Goal: Browse casually: Explore the website without a specific task or goal

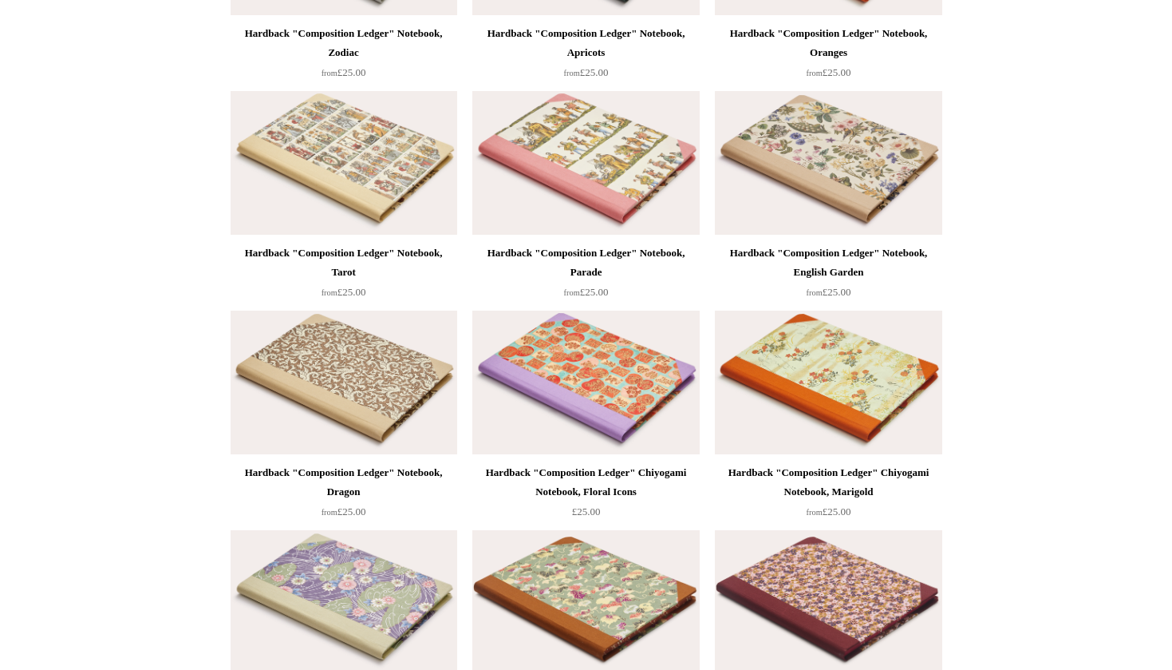
scroll to position [1041, 0]
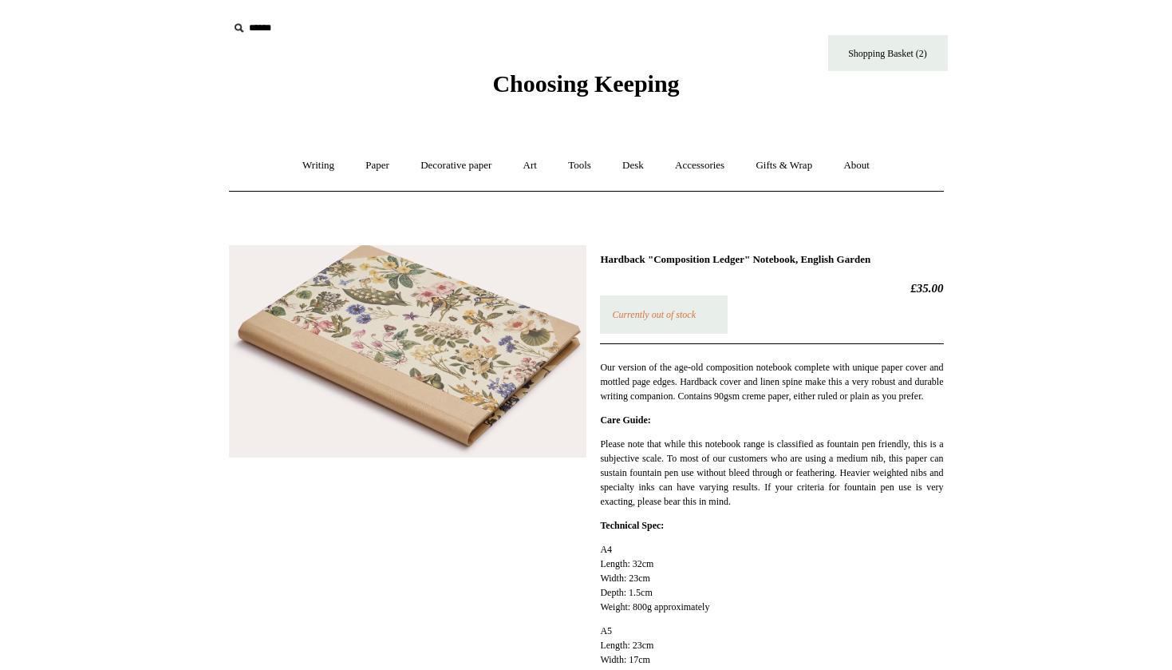
click at [420, 374] on img at bounding box center [408, 351] width 358 height 213
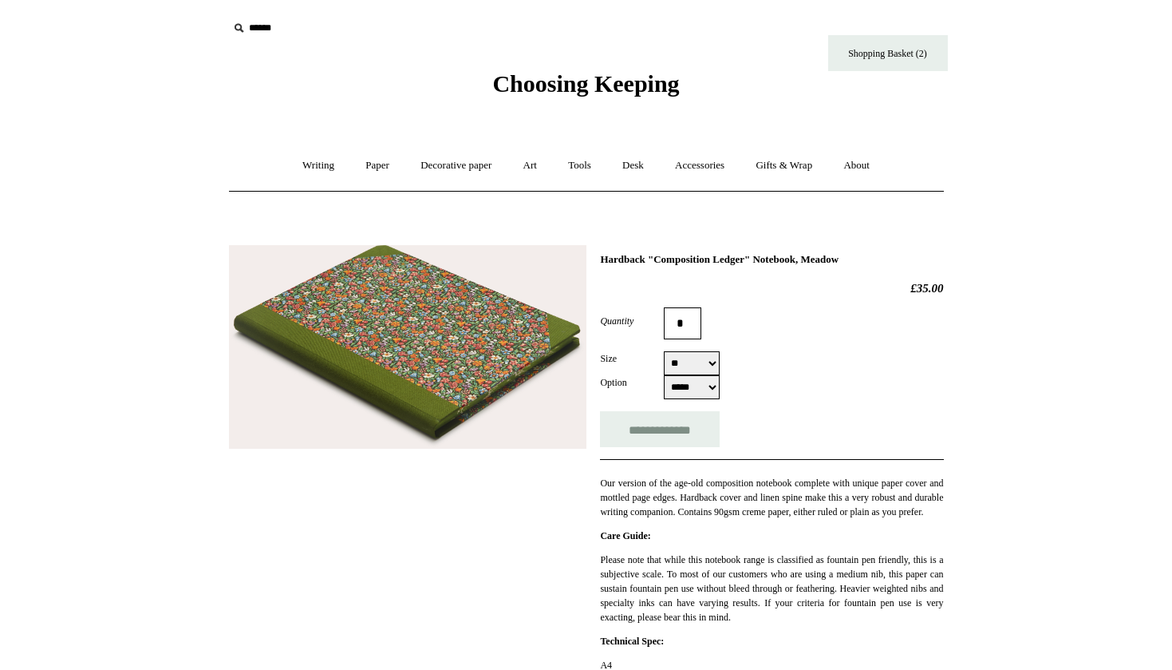
select select "**"
click at [491, 383] on img at bounding box center [408, 347] width 358 height 204
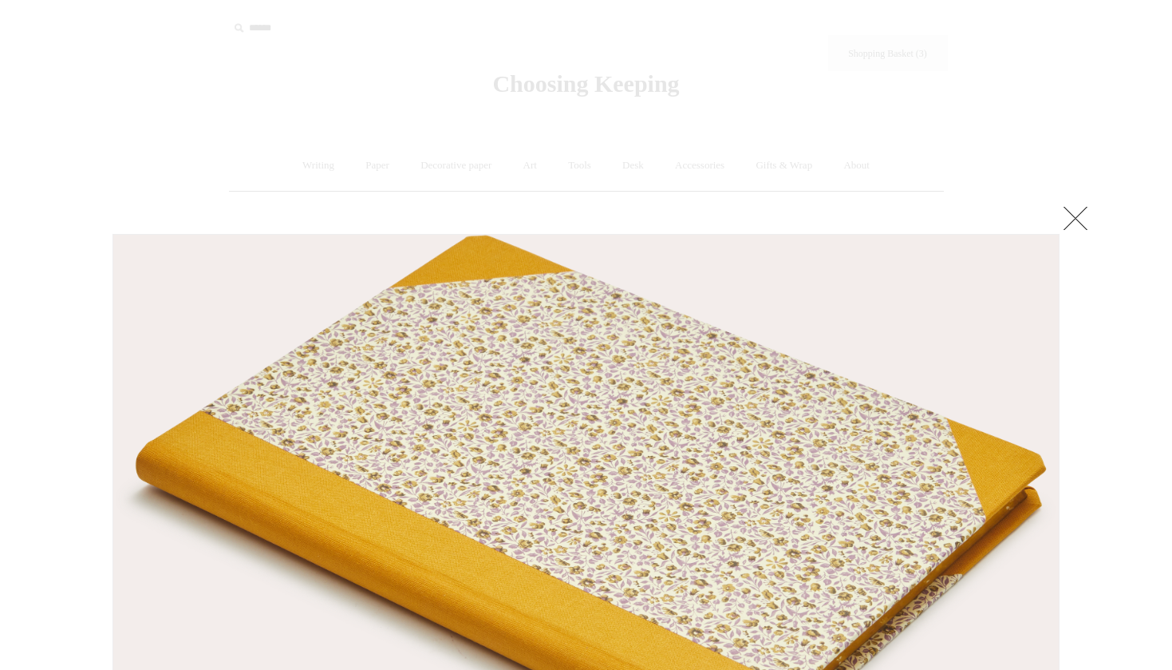
select select "**"
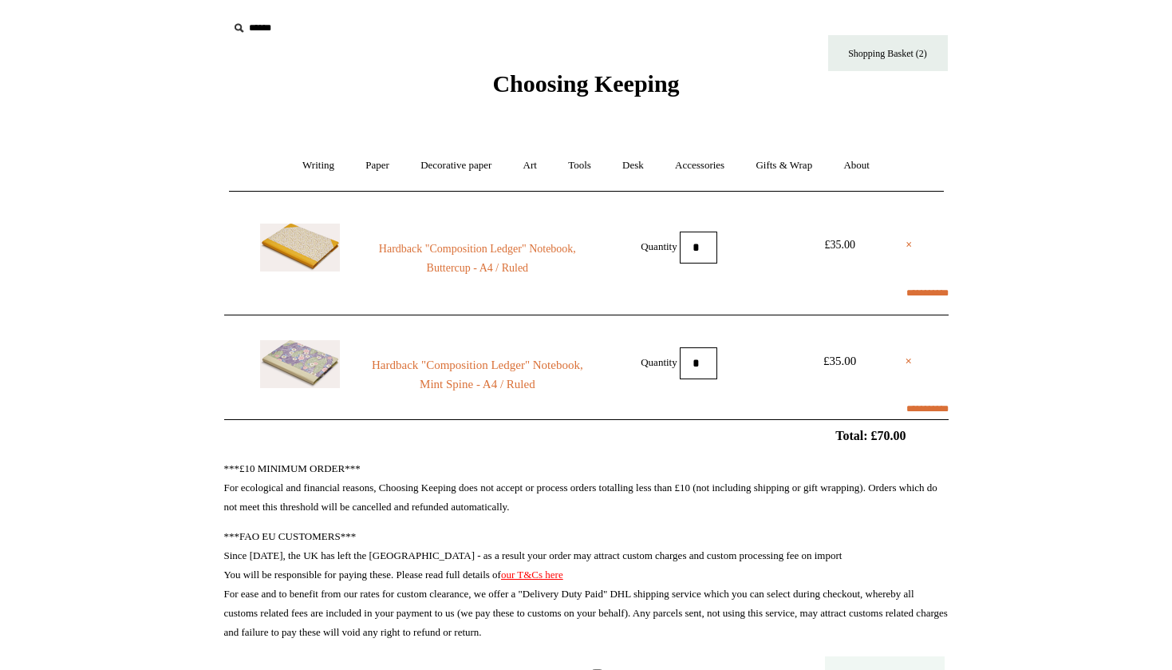
select select "*********"
click at [551, 81] on span "Choosing Keeping" at bounding box center [585, 83] width 187 height 26
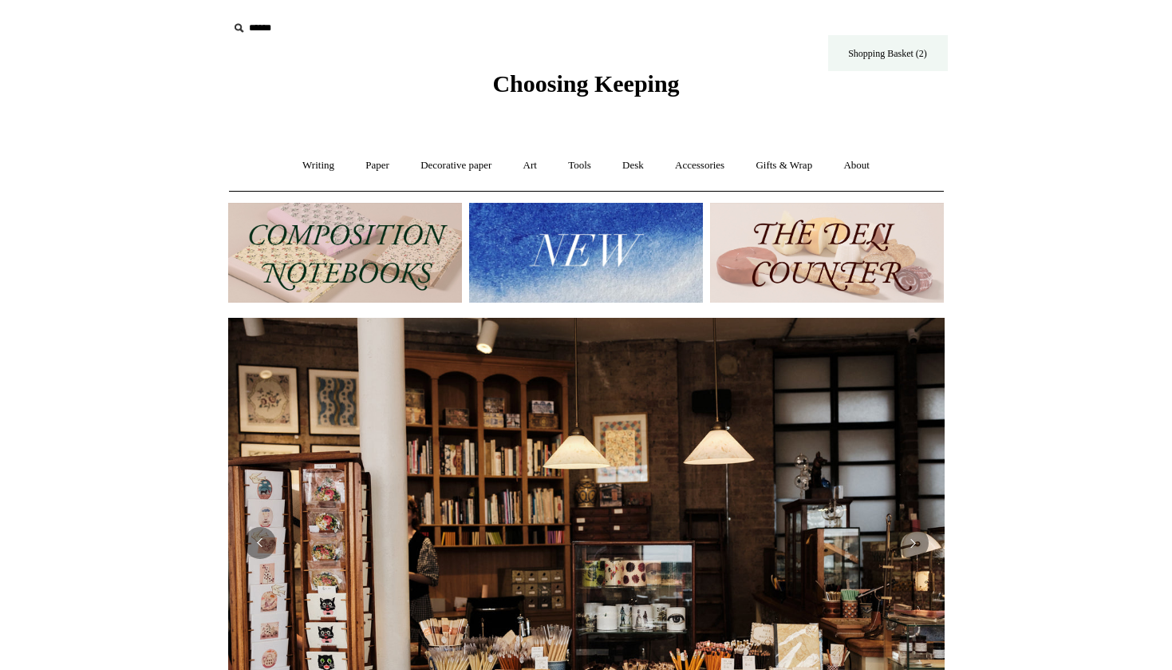
click at [892, 49] on link "Shopping Basket (2)" at bounding box center [888, 53] width 120 height 36
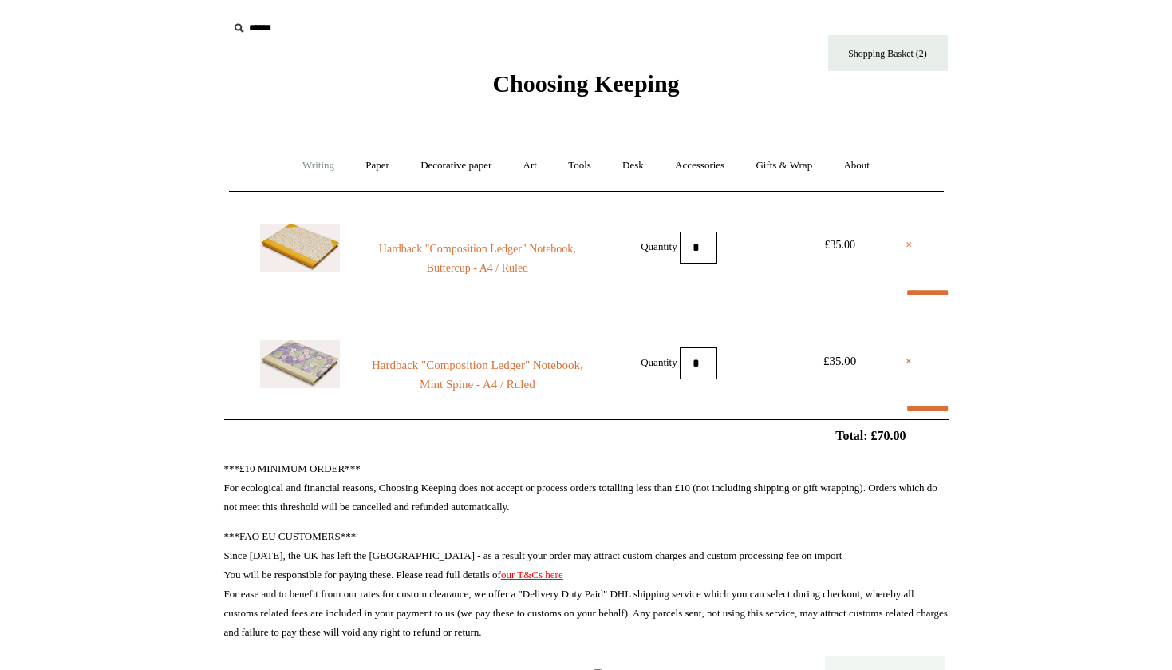
click at [307, 165] on link "Writing +" at bounding box center [318, 165] width 61 height 42
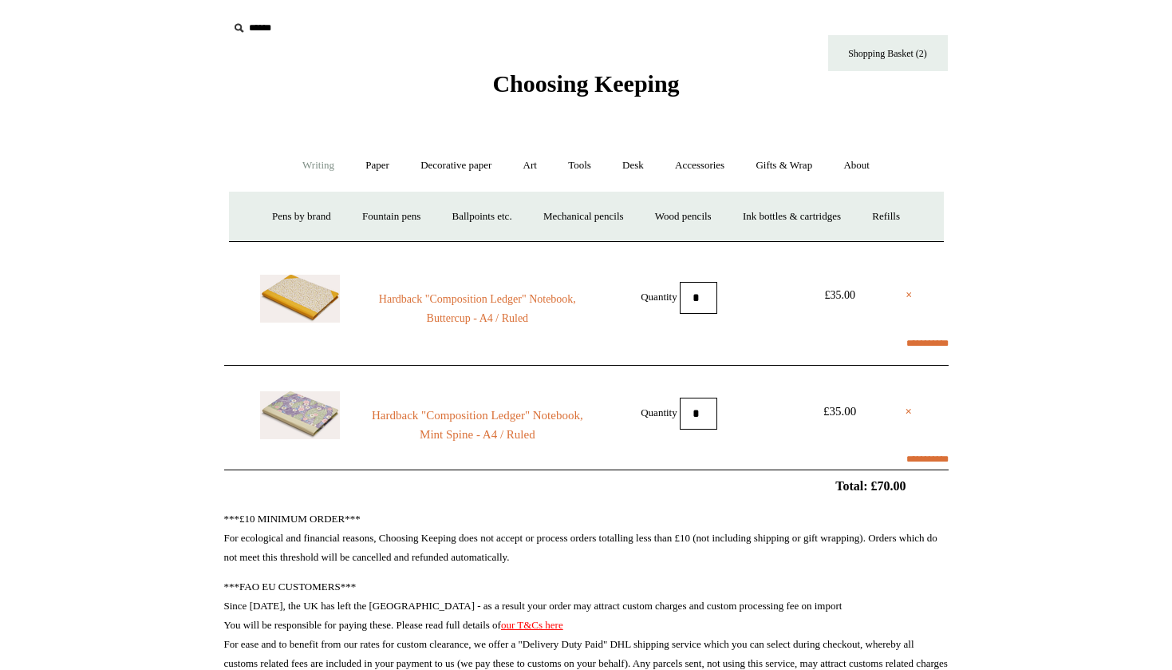
select select "*********"
select select "**********"
click at [550, 80] on span "Choosing Keeping" at bounding box center [585, 83] width 187 height 26
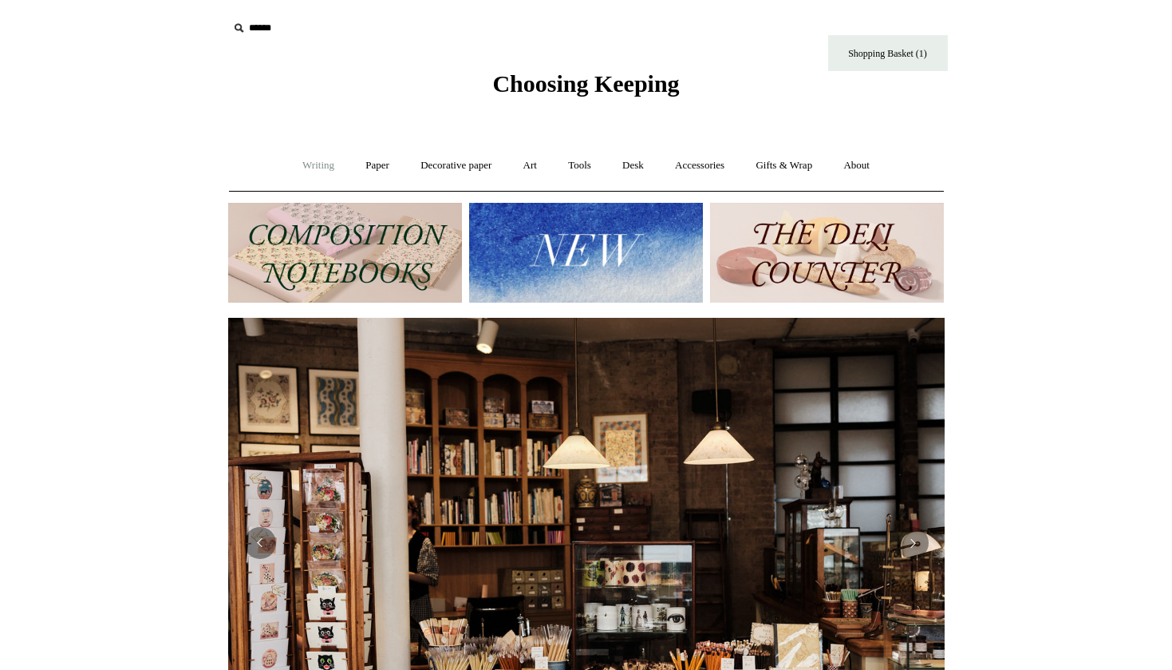
click at [306, 167] on link "Writing +" at bounding box center [318, 165] width 61 height 42
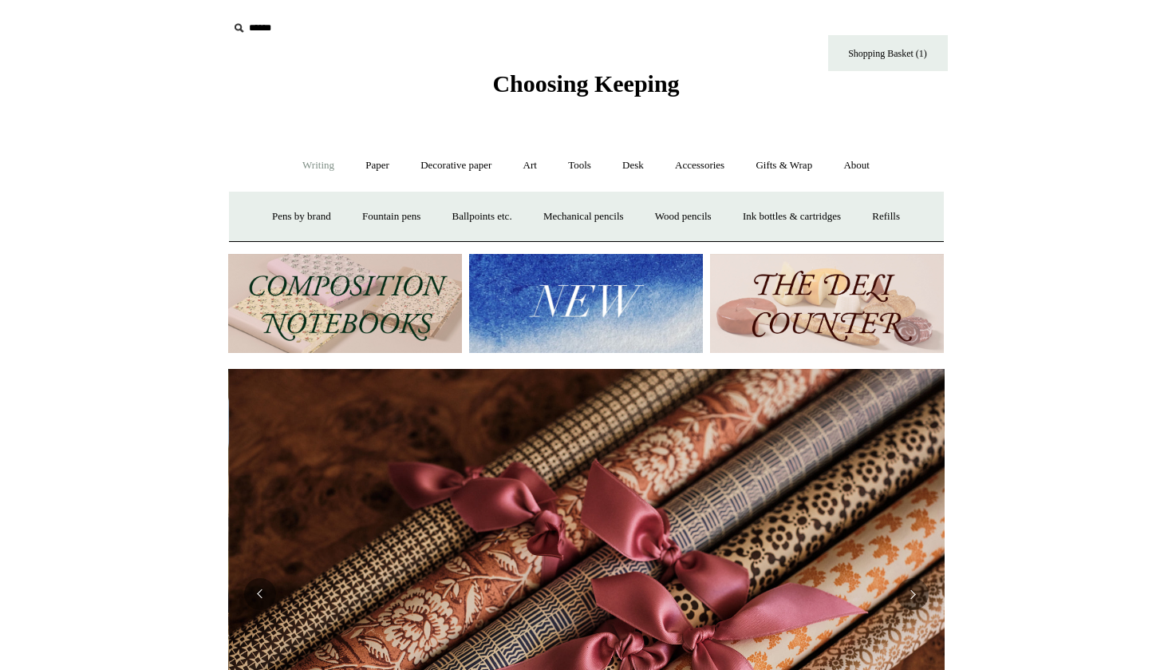
scroll to position [0, 1433]
click at [367, 162] on link "Paper +" at bounding box center [377, 165] width 53 height 42
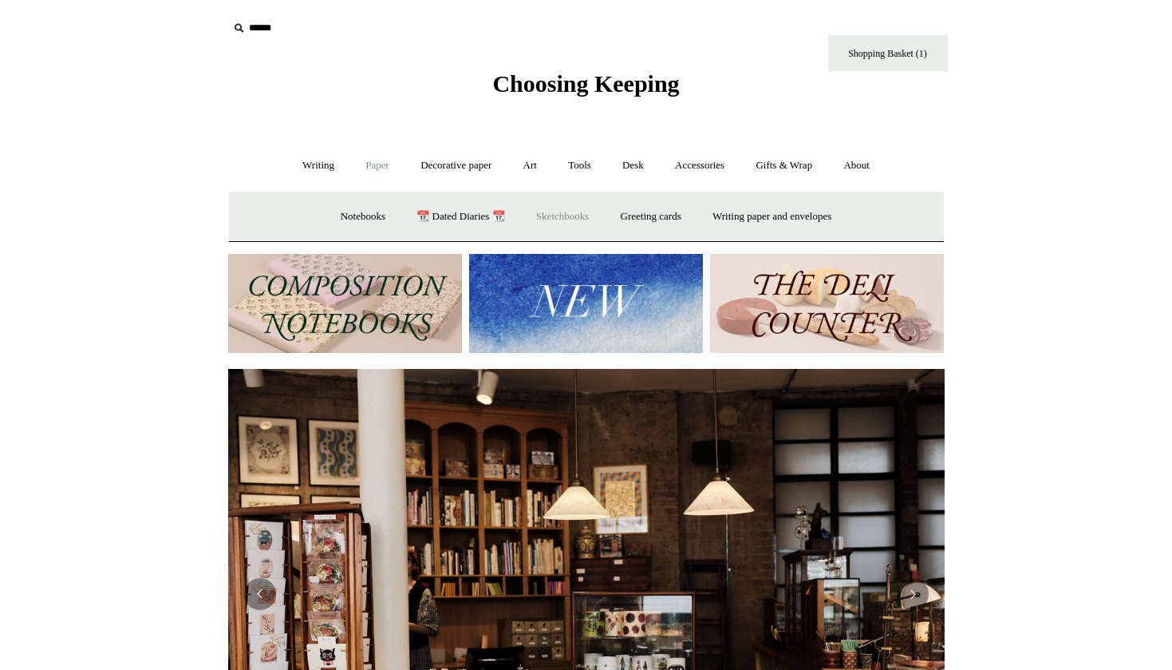
scroll to position [0, 0]
click at [675, 223] on link "Greeting cards +" at bounding box center [651, 217] width 89 height 42
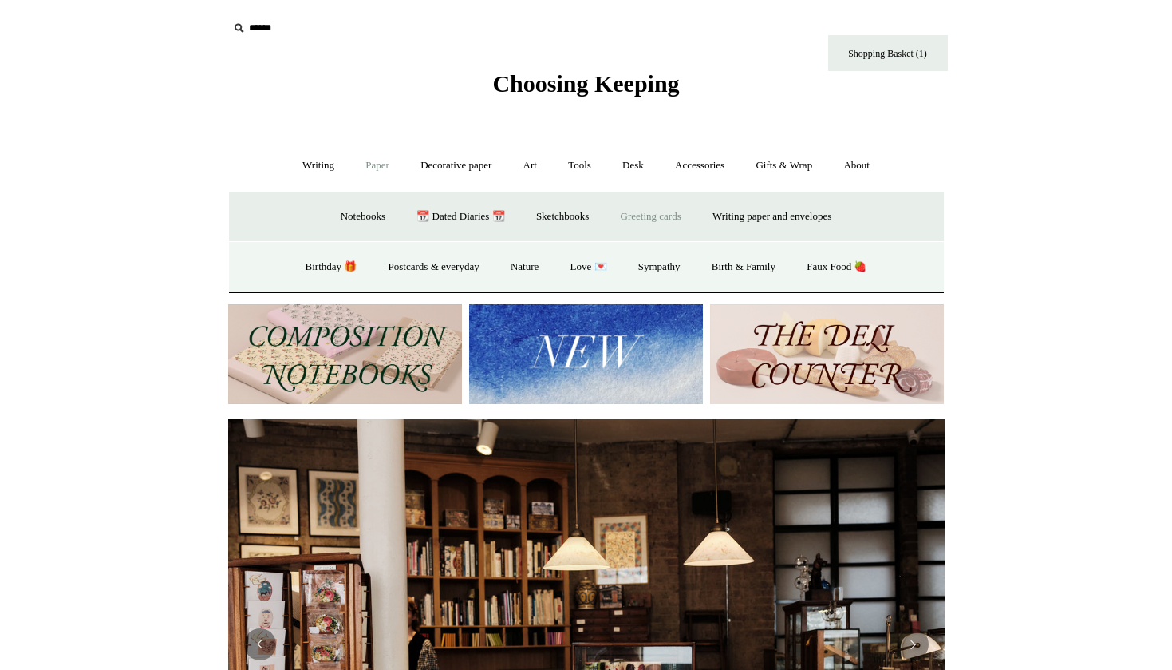
click at [659, 212] on link "Greeting cards -" at bounding box center [651, 217] width 89 height 42
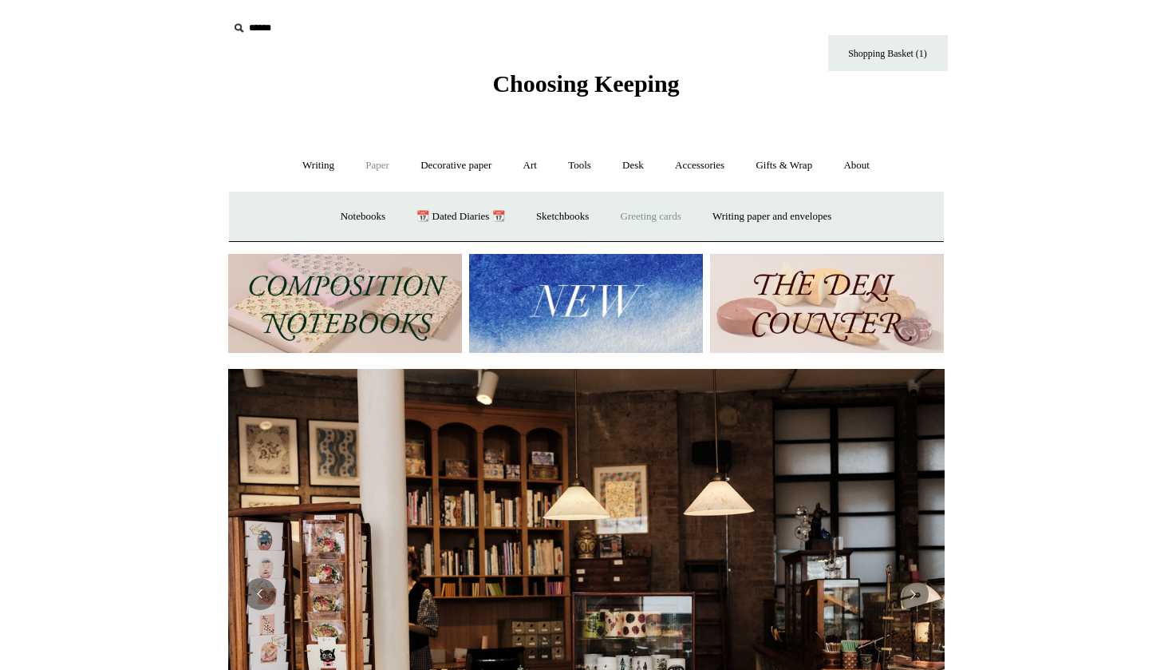
click at [659, 212] on link "Greeting cards +" at bounding box center [651, 217] width 89 height 42
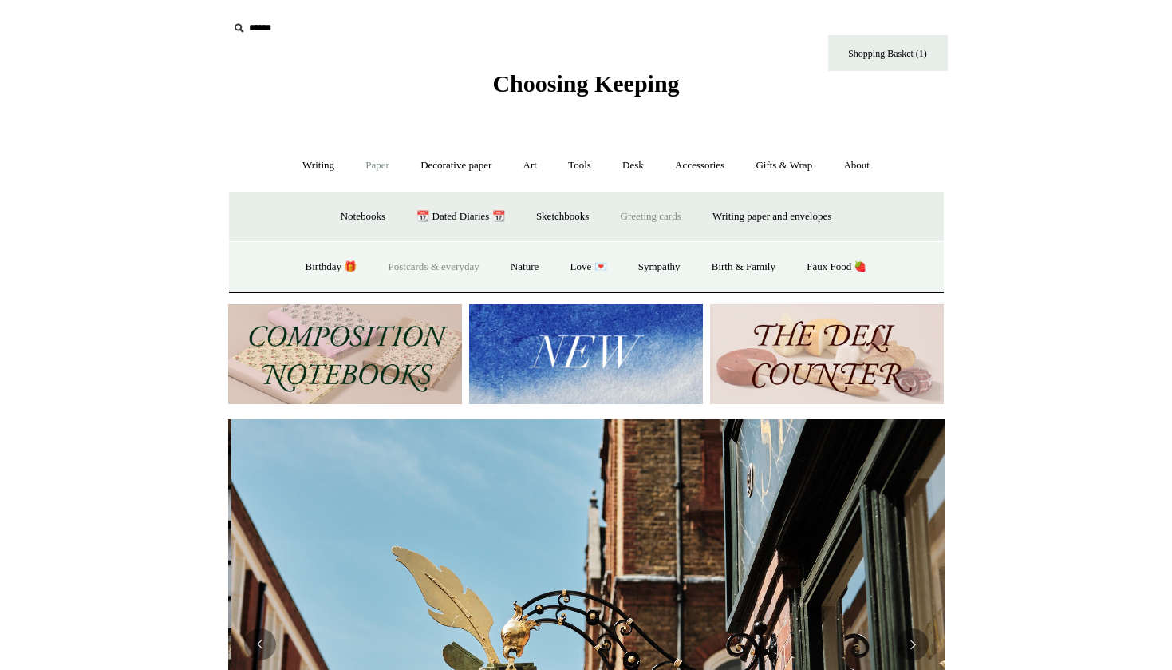
scroll to position [0, 717]
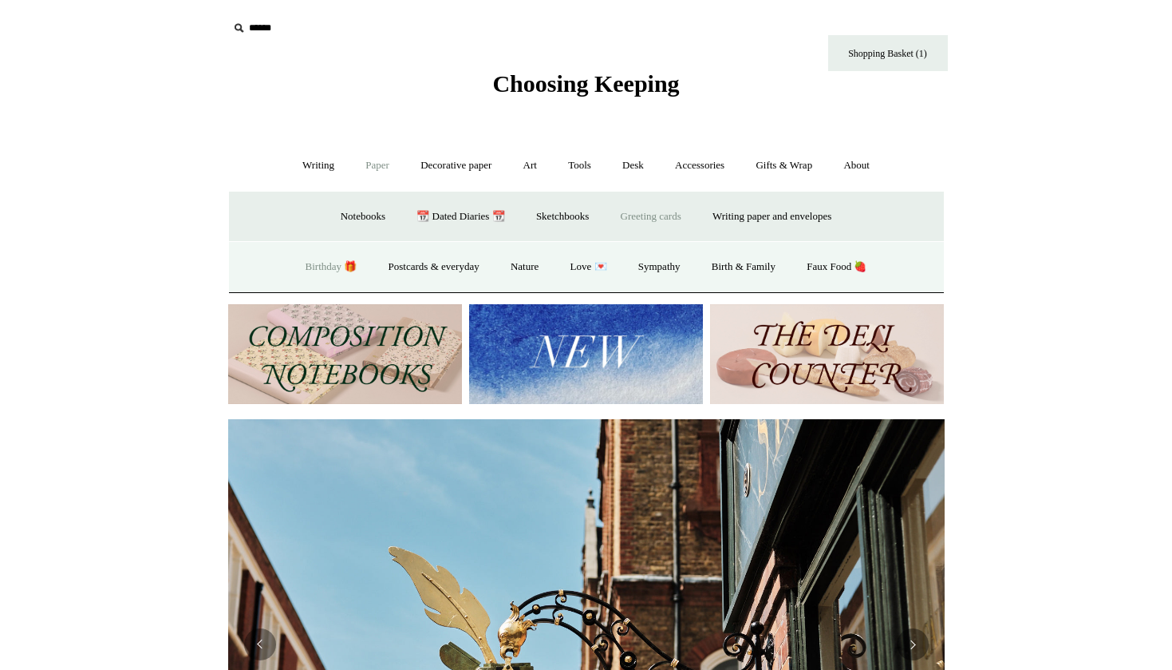
click at [312, 267] on link "Birthday 🎁" at bounding box center [331, 267] width 81 height 42
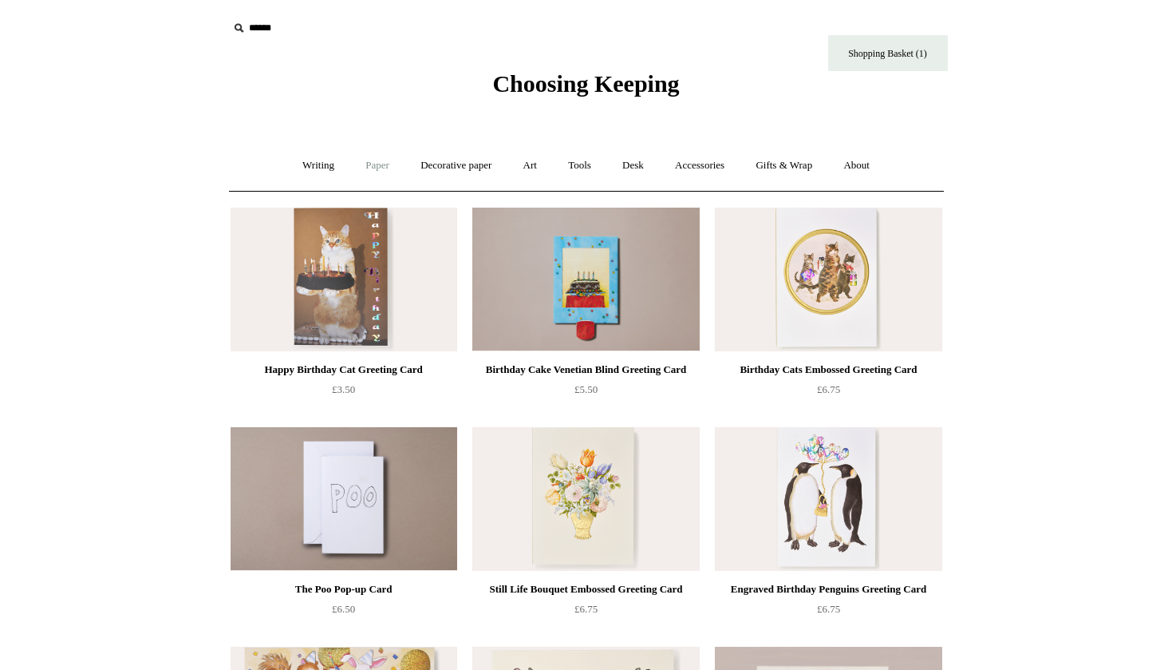
click at [372, 168] on link "Paper +" at bounding box center [377, 165] width 53 height 42
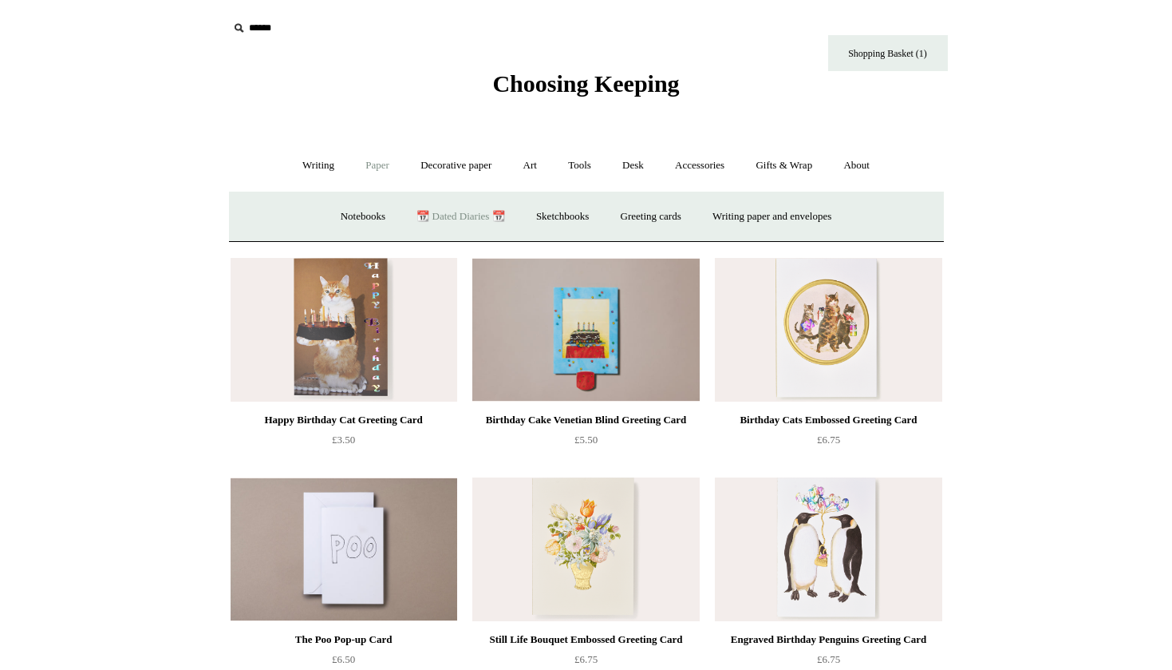
click at [464, 212] on link "📆 Dated Diaries 📆" at bounding box center [460, 217] width 117 height 42
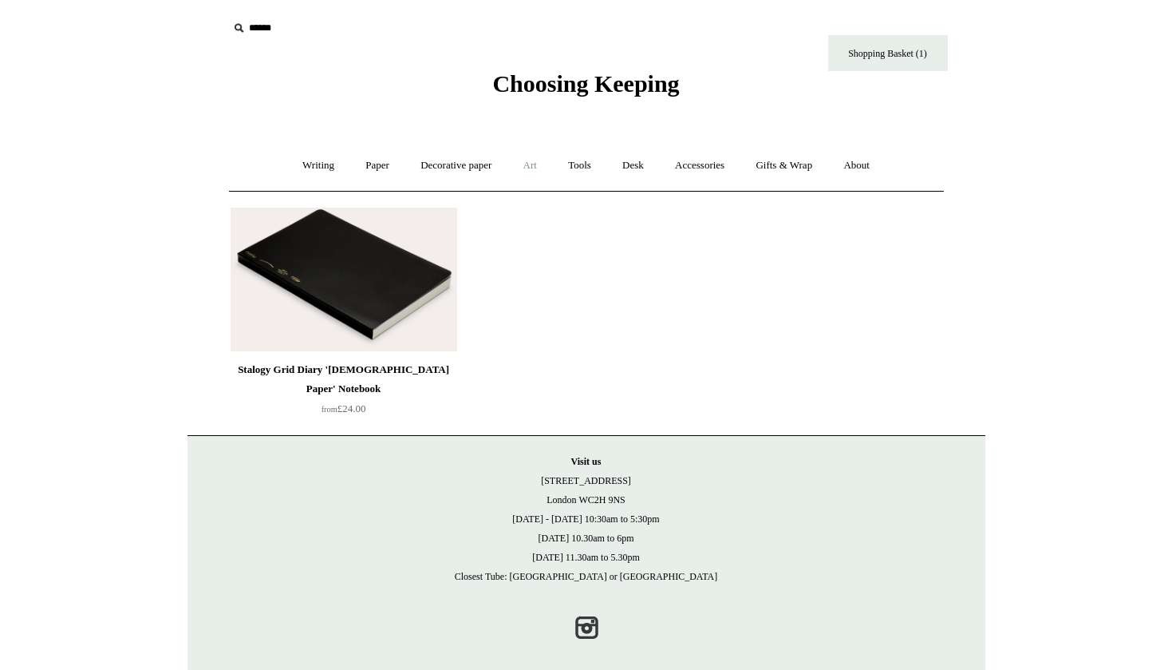
click at [528, 165] on link "Art +" at bounding box center [530, 165] width 42 height 42
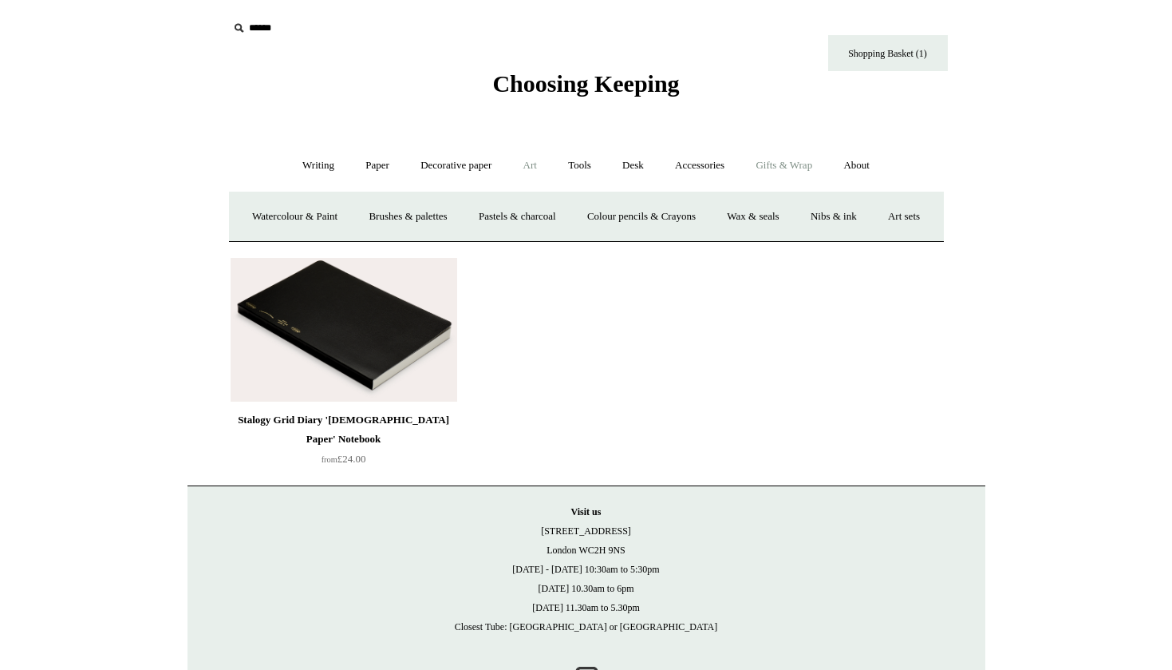
click at [790, 168] on link "Gifts & Wrap +" at bounding box center [783, 165] width 85 height 42
click at [284, 215] on link "Greeting cards +" at bounding box center [306, 217] width 89 height 42
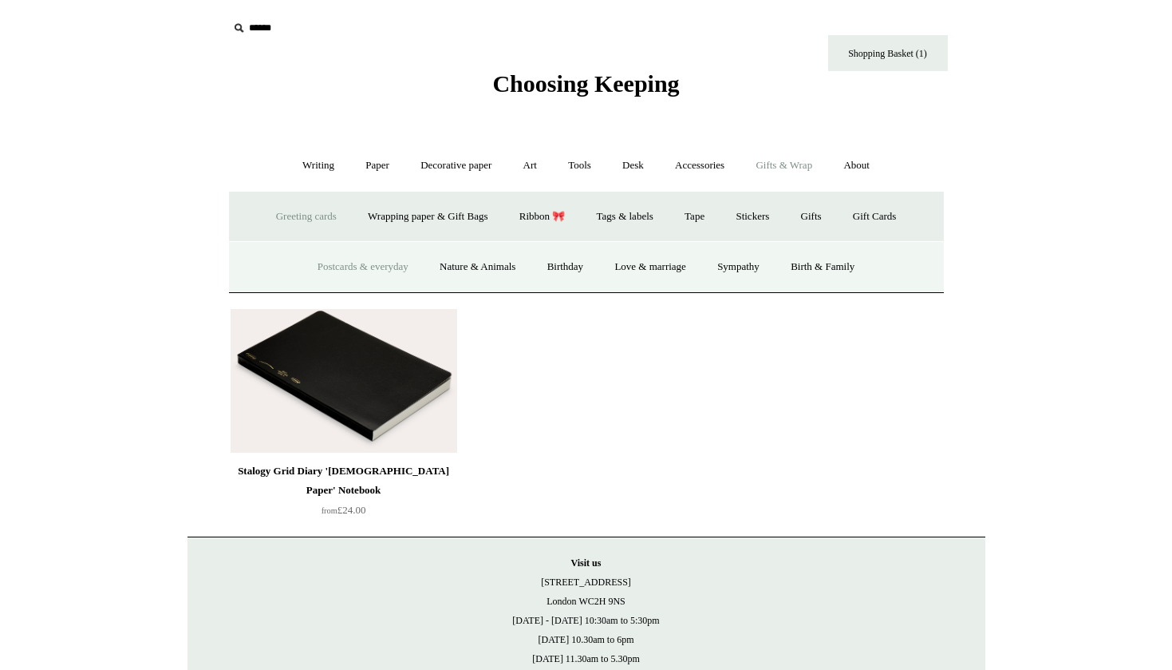
click at [381, 265] on link "Postcards & everyday" at bounding box center [363, 267] width 120 height 42
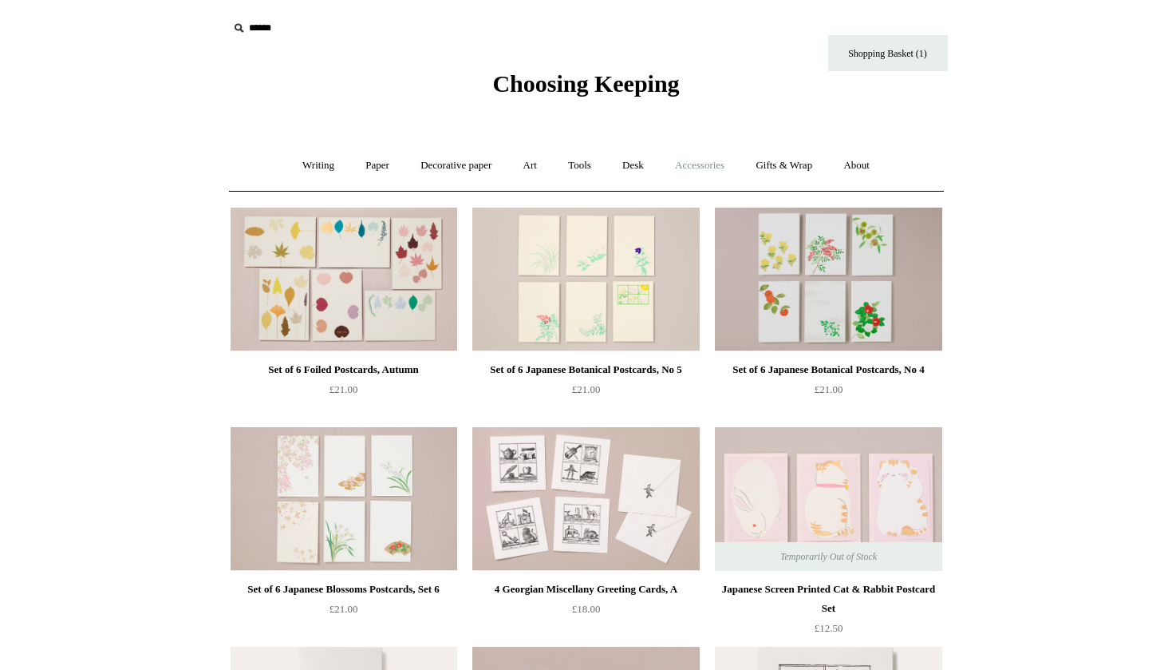
click at [721, 163] on link "Accessories +" at bounding box center [700, 165] width 78 height 42
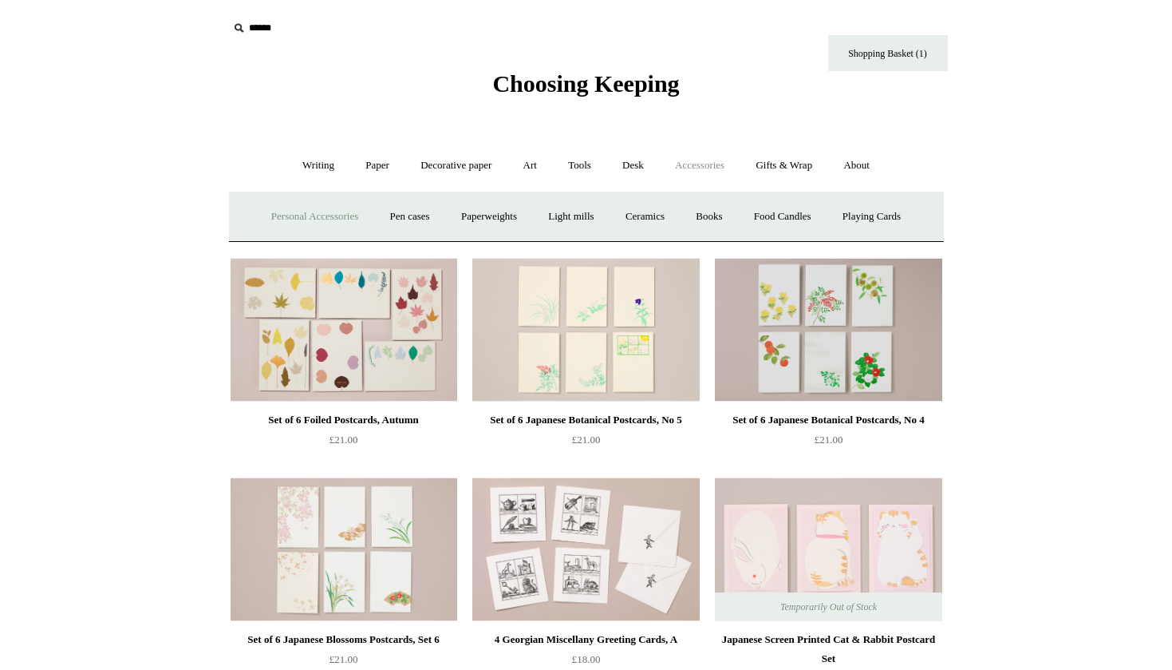
click at [348, 218] on link "Personal Accessories +" at bounding box center [315, 217] width 116 height 42
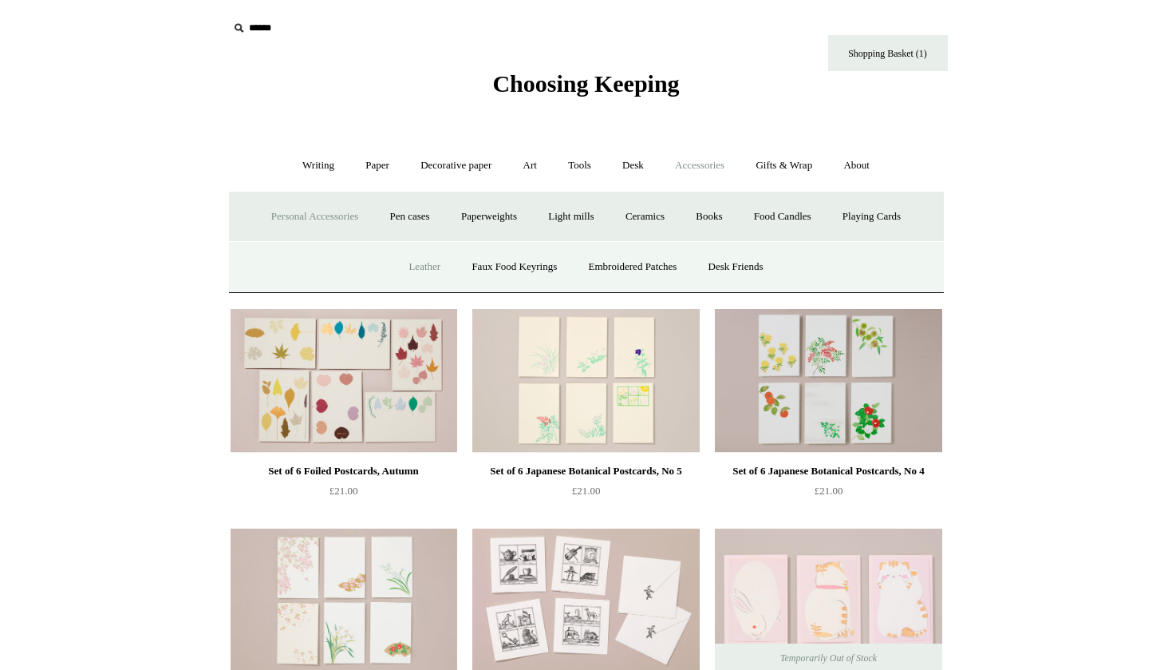
click at [414, 263] on link "Leather" at bounding box center [424, 267] width 61 height 42
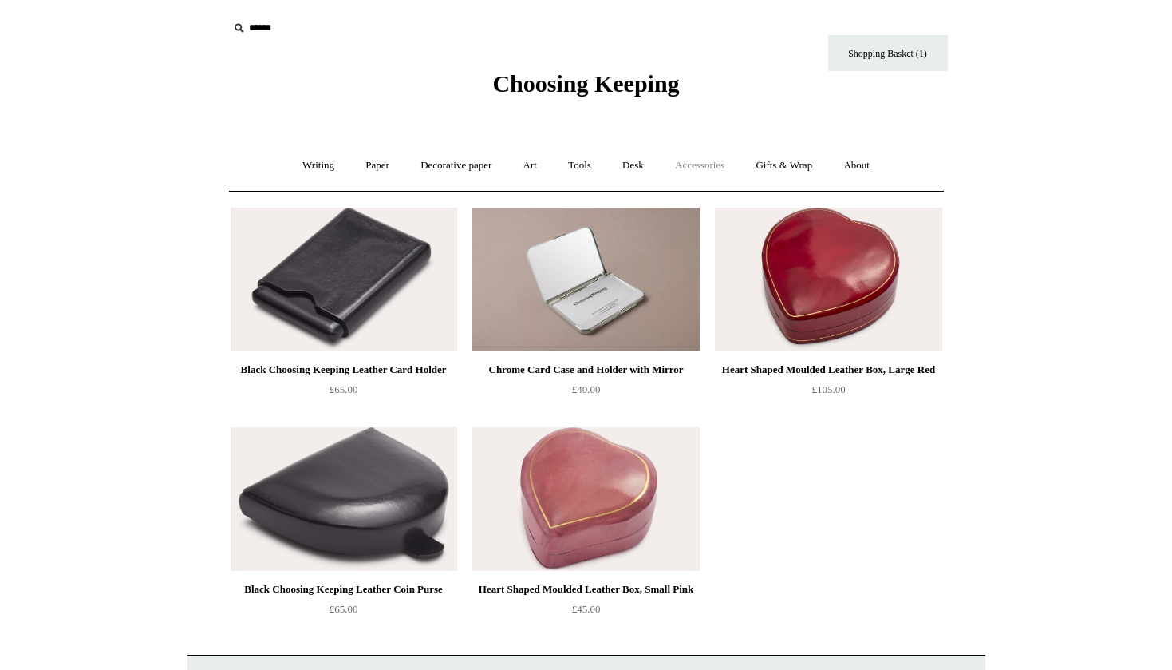
click at [708, 164] on link "Accessories +" at bounding box center [700, 165] width 78 height 42
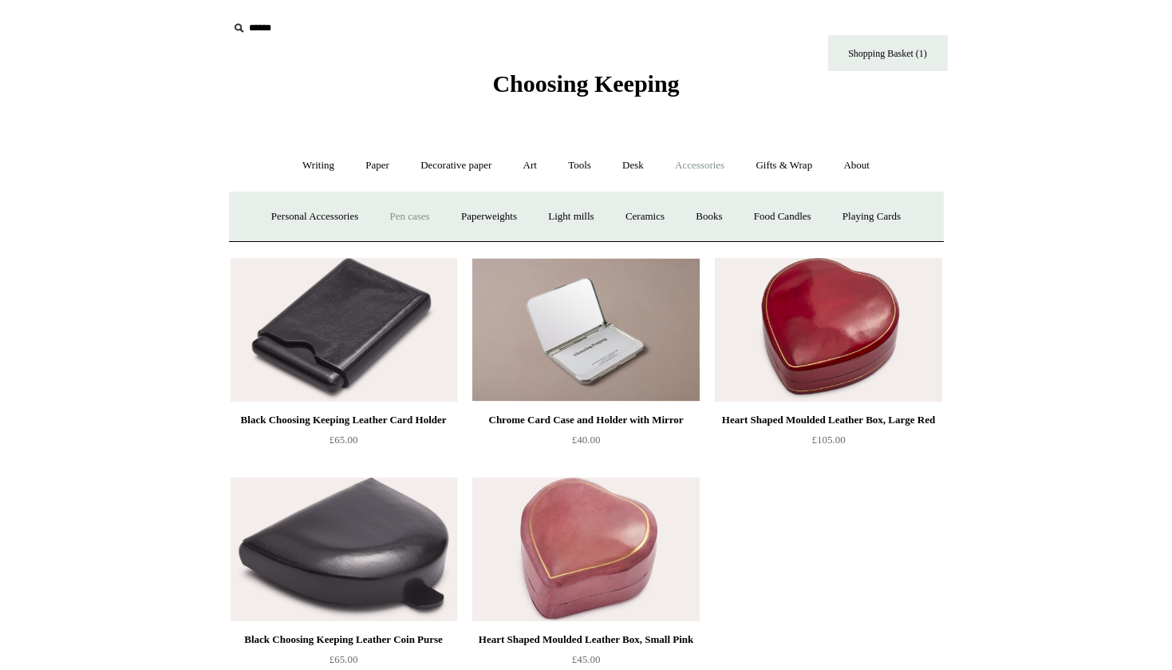
click at [404, 216] on link "Pen cases" at bounding box center [409, 217] width 69 height 42
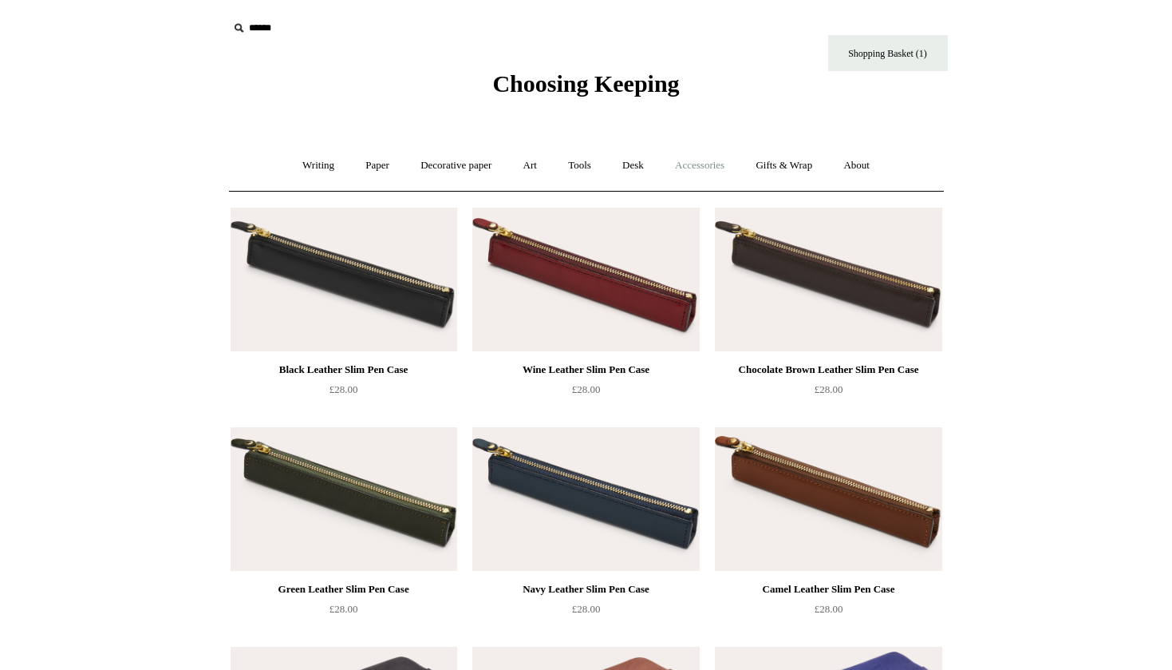
click at [703, 162] on link "Accessories +" at bounding box center [700, 165] width 78 height 42
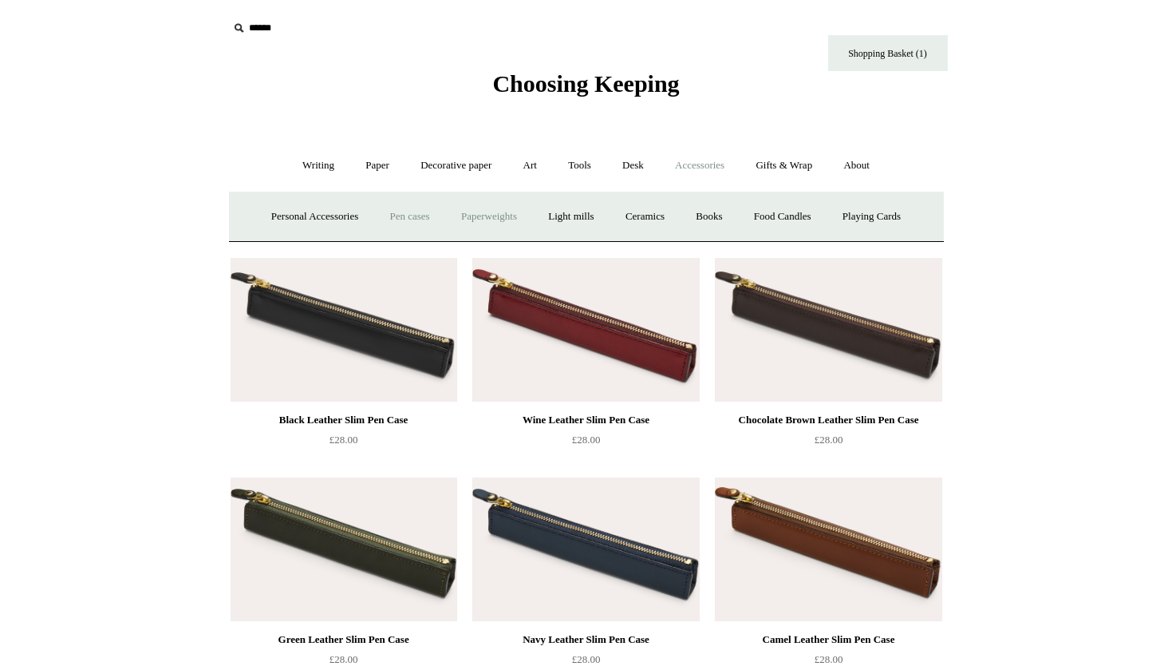
click at [491, 205] on link "Paperweights +" at bounding box center [489, 217] width 85 height 42
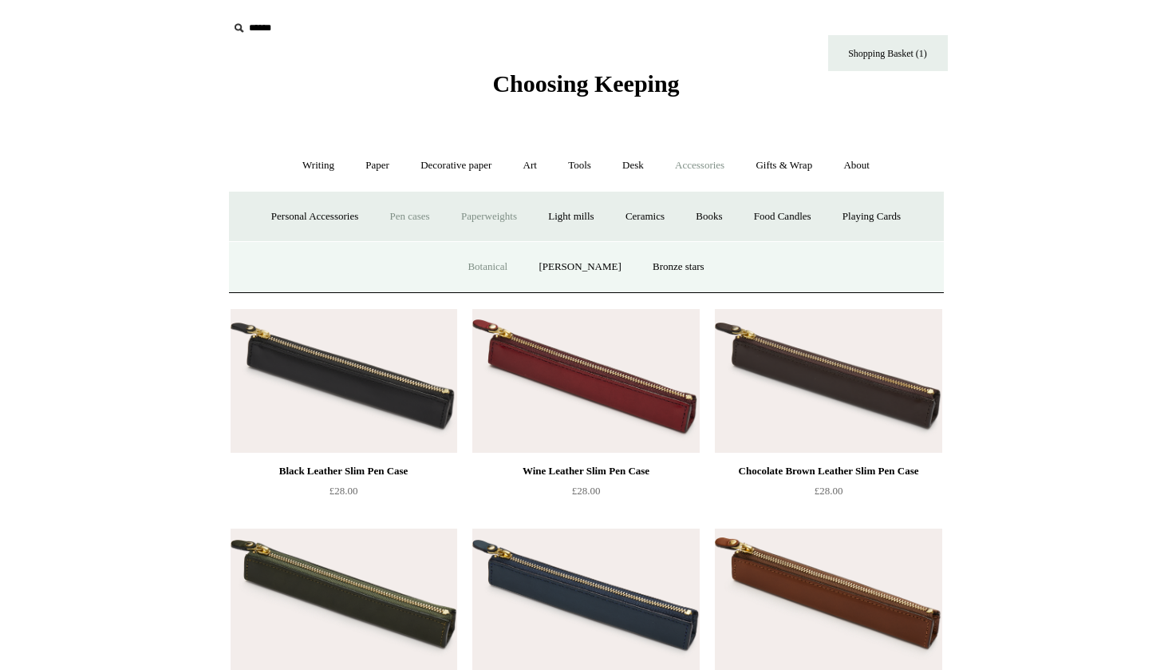
click at [493, 264] on link "Botanical" at bounding box center [487, 267] width 69 height 42
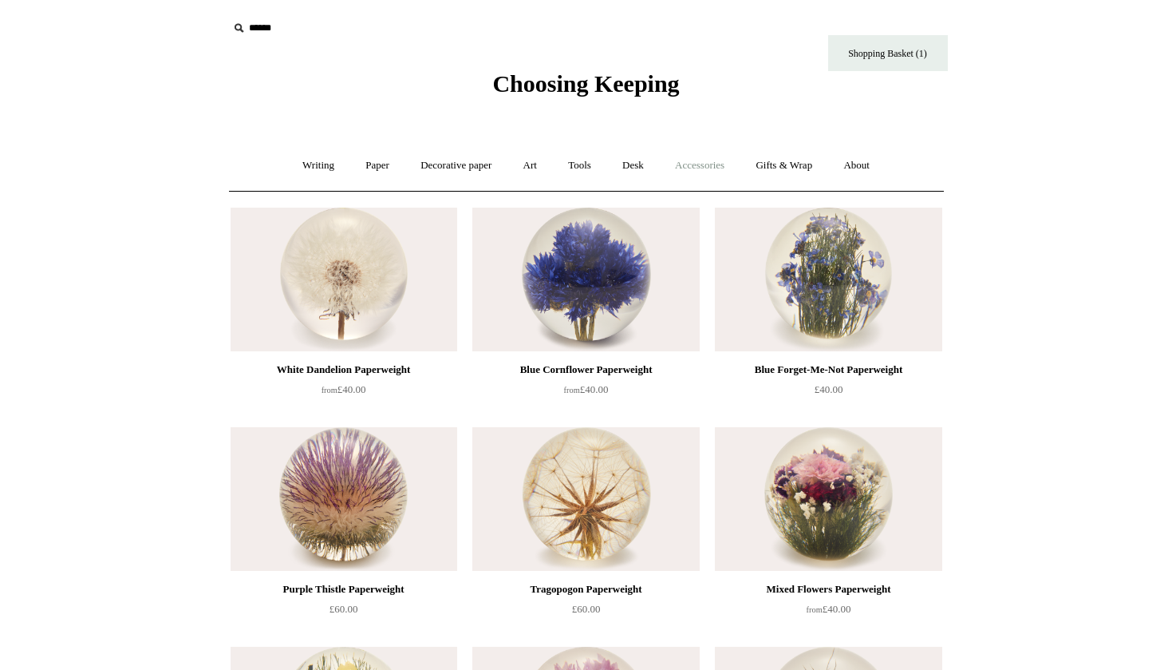
click at [717, 164] on link "Accessories +" at bounding box center [700, 165] width 78 height 42
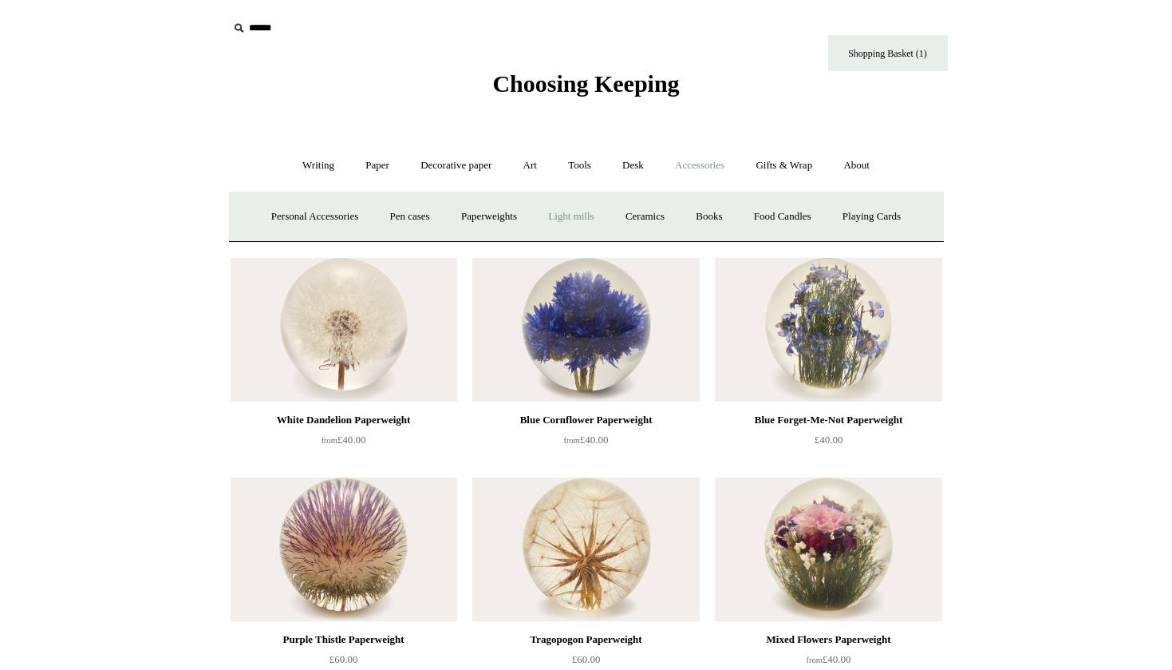
click at [574, 214] on link "Light mills" at bounding box center [571, 217] width 74 height 42
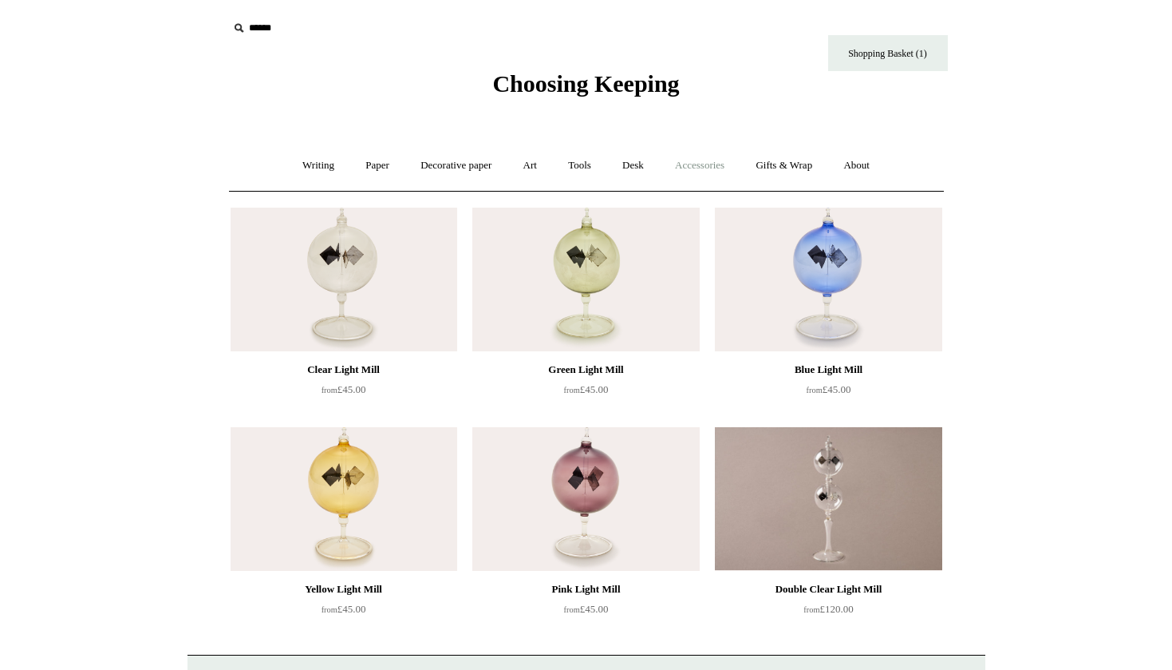
click at [702, 169] on link "Accessories +" at bounding box center [700, 165] width 78 height 42
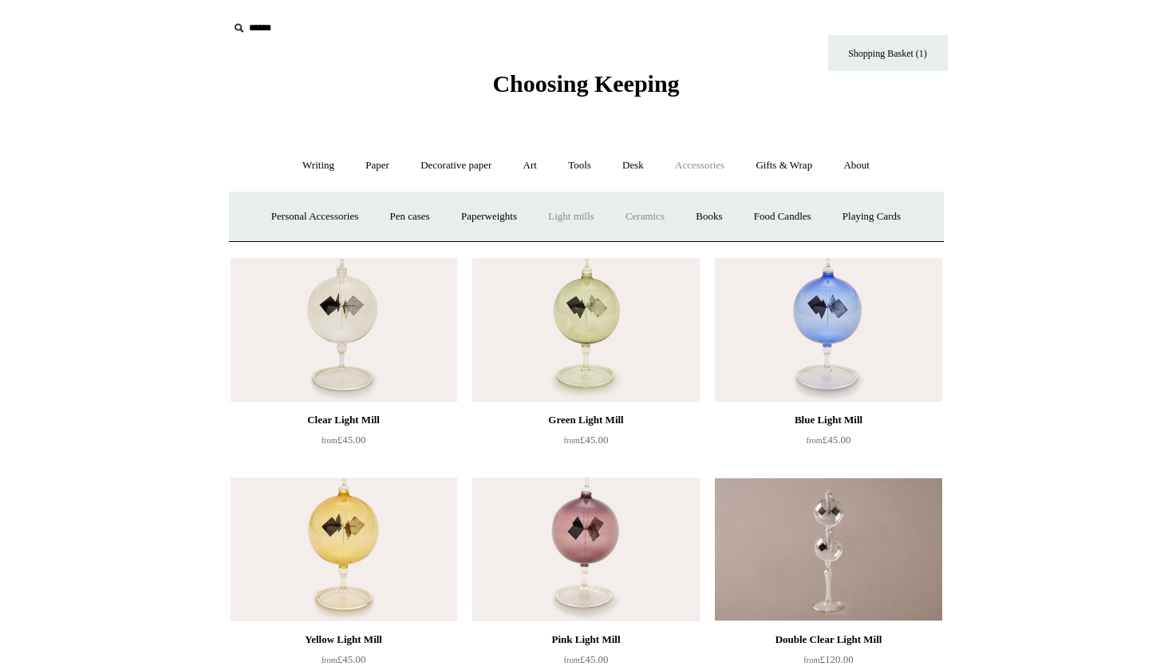
click at [654, 214] on link "Ceramics +" at bounding box center [645, 217] width 68 height 42
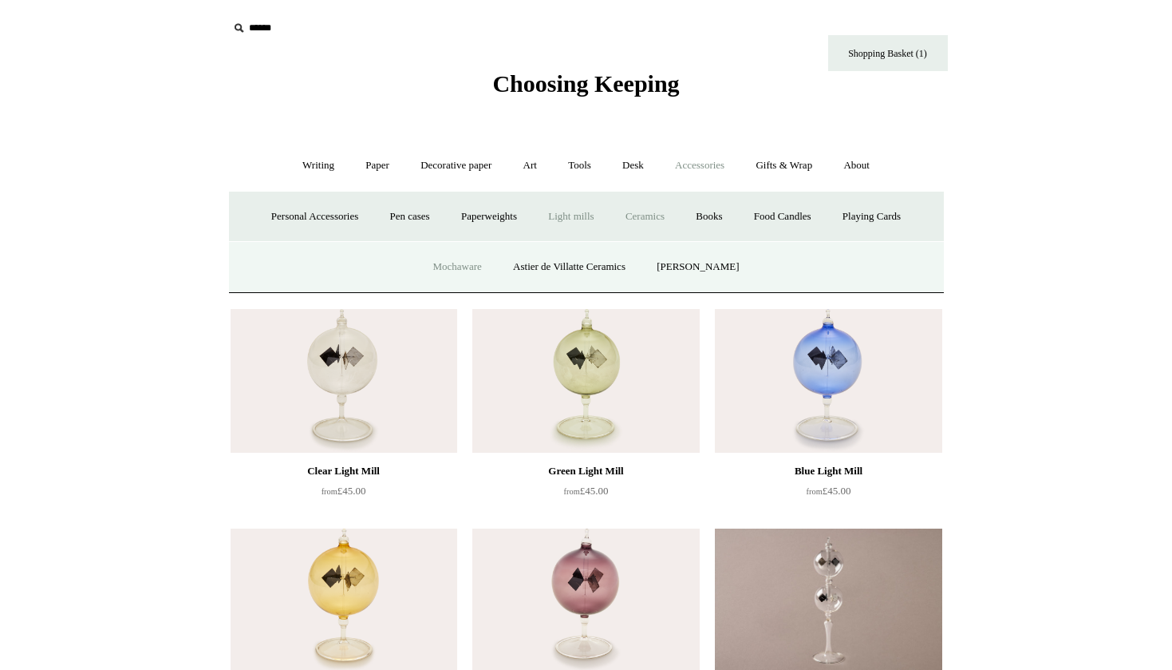
click at [455, 266] on link "Mochaware" at bounding box center [456, 267] width 77 height 42
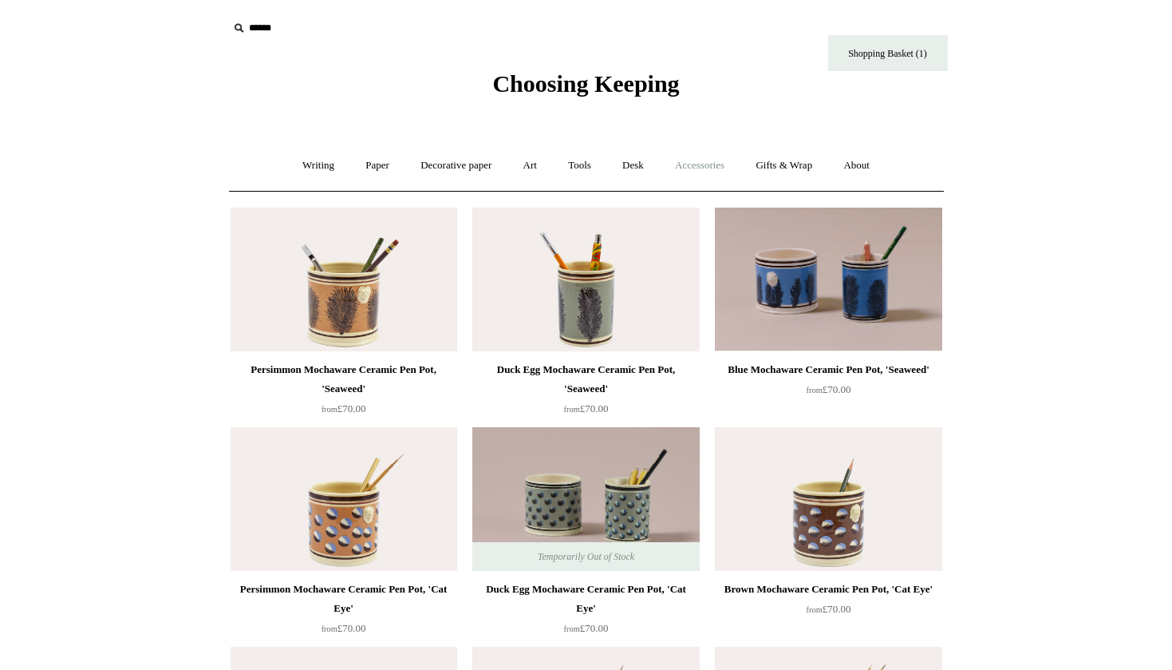
click at [705, 160] on link "Accessories +" at bounding box center [700, 165] width 78 height 42
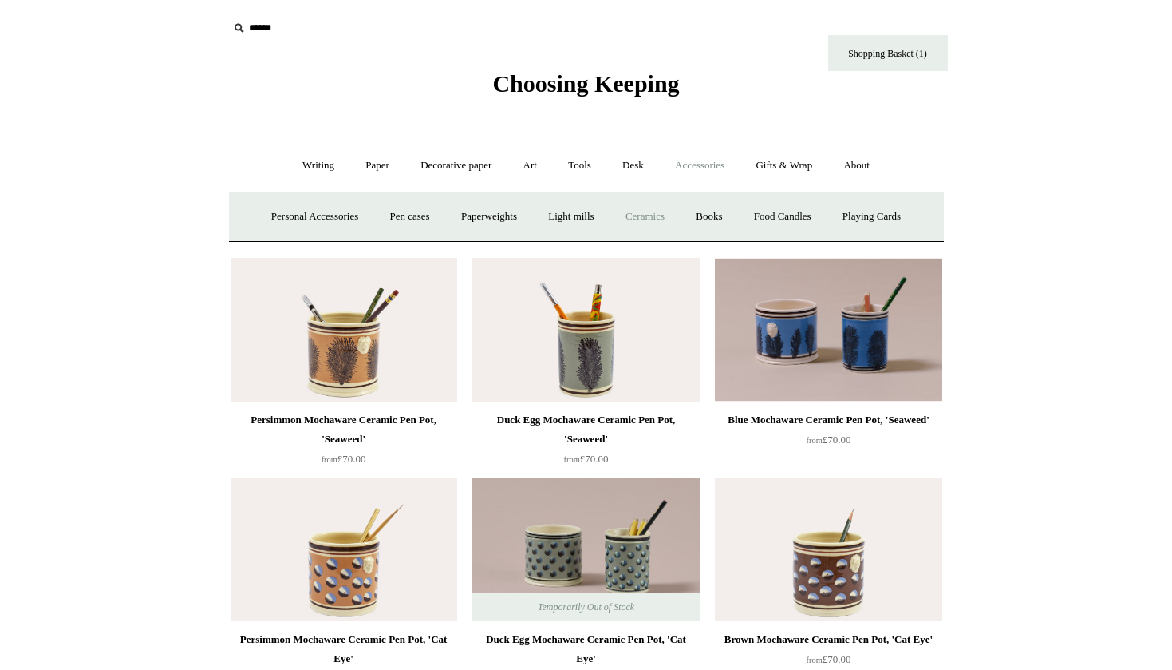
click at [664, 221] on link "Ceramics +" at bounding box center [645, 217] width 68 height 42
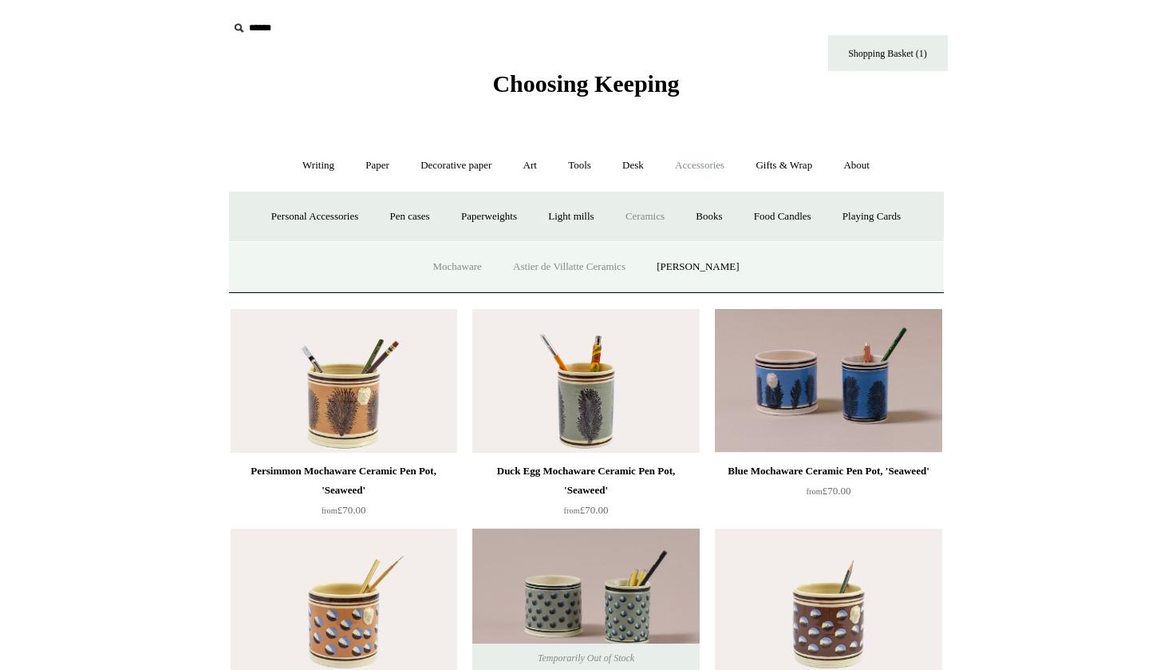
click at [580, 266] on link "Astier de Villatte Ceramics" at bounding box center [569, 267] width 141 height 42
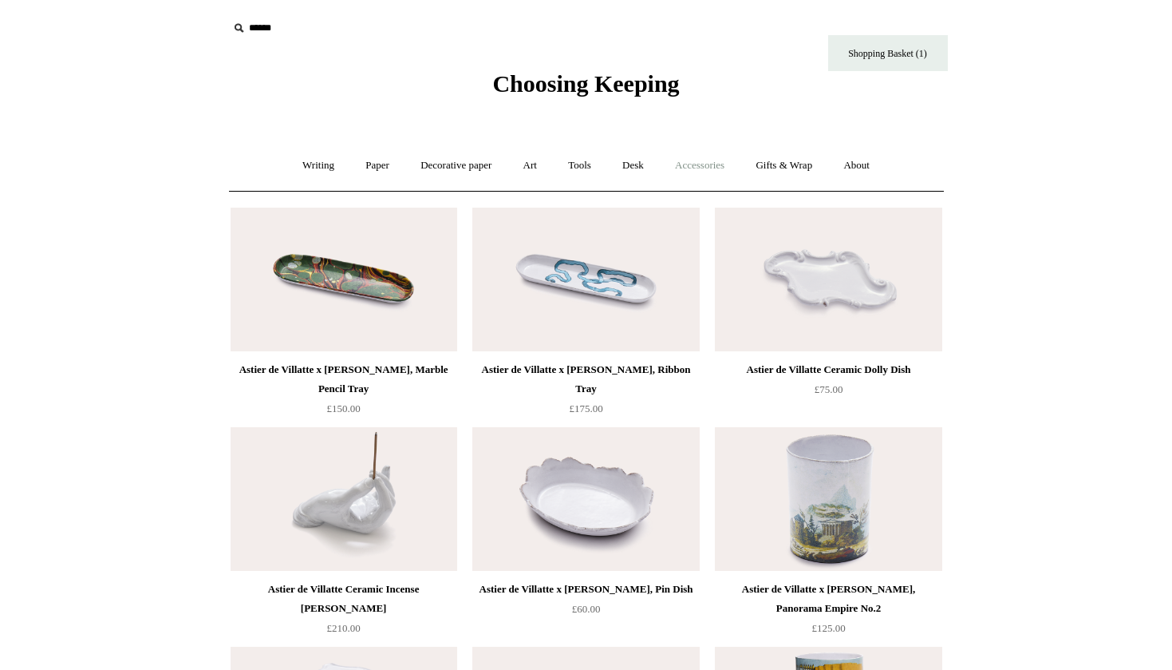
click at [698, 172] on link "Accessories +" at bounding box center [700, 165] width 78 height 42
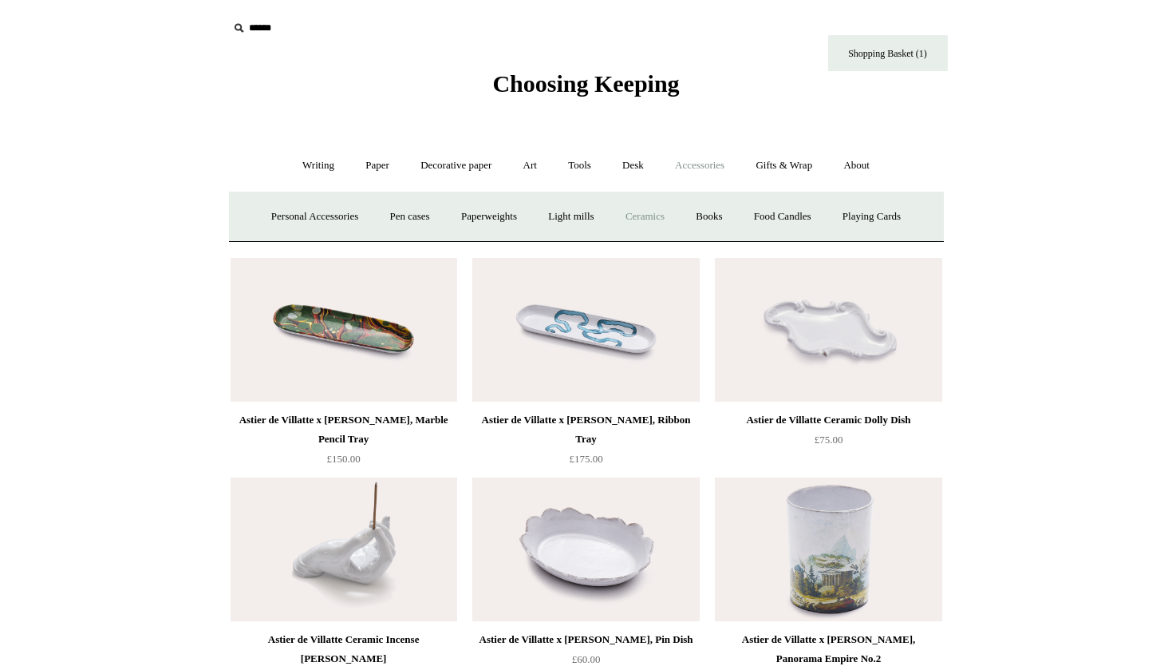
click at [661, 211] on link "Ceramics +" at bounding box center [645, 217] width 68 height 42
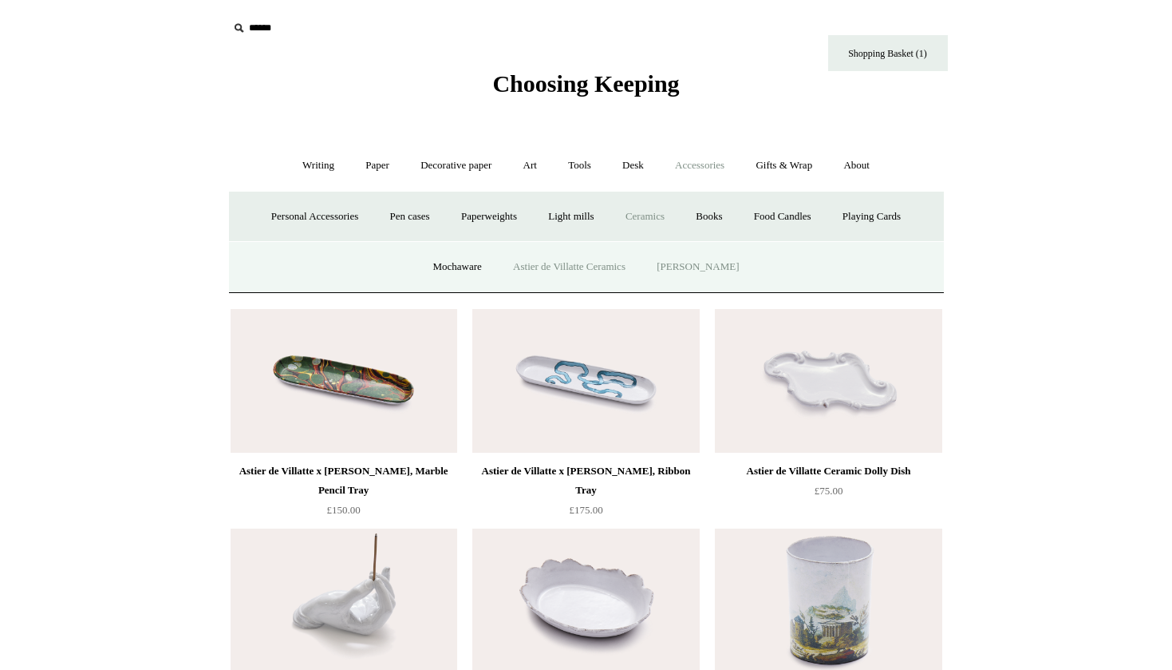
click at [686, 254] on link "[PERSON_NAME]" at bounding box center [697, 267] width 111 height 42
